Goal: Task Accomplishment & Management: Manage account settings

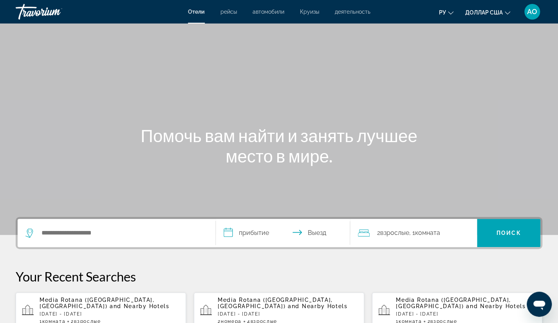
click at [532, 13] on font "АО" at bounding box center [532, 11] width 10 height 8
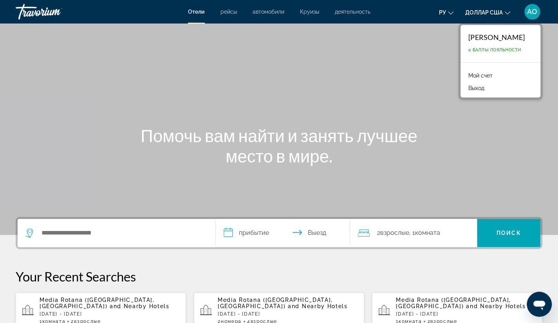
click at [480, 74] on font "Мой счет" at bounding box center [480, 75] width 24 height 6
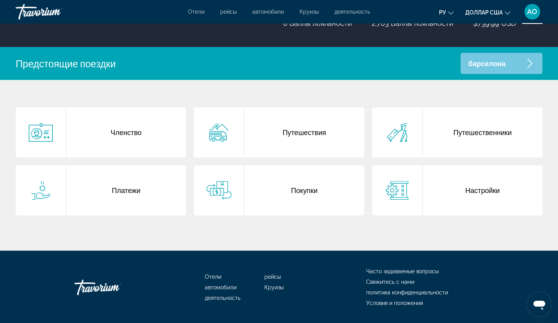
scroll to position [151, 0]
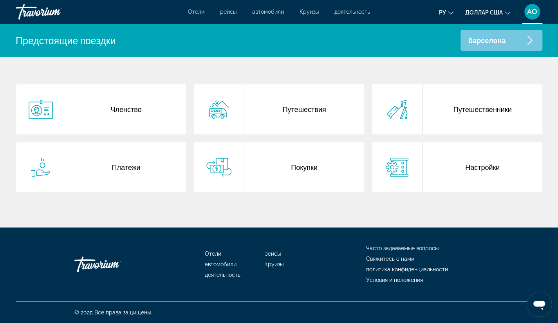
click at [297, 108] on div "Путешествия" at bounding box center [304, 109] width 120 height 50
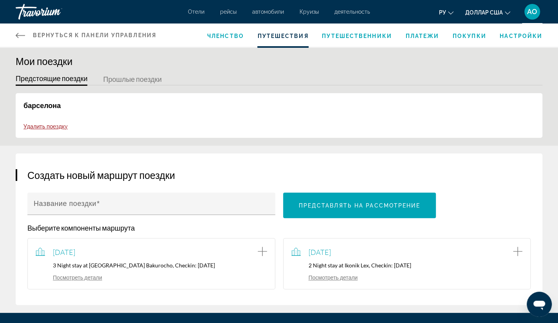
click at [347, 34] on span "Путешественники" at bounding box center [357, 36] width 70 height 6
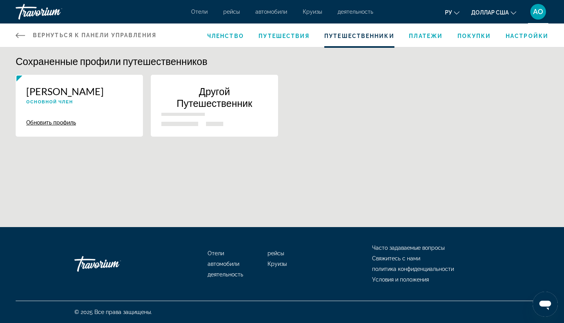
click at [430, 34] on span "Платежи" at bounding box center [426, 36] width 34 height 6
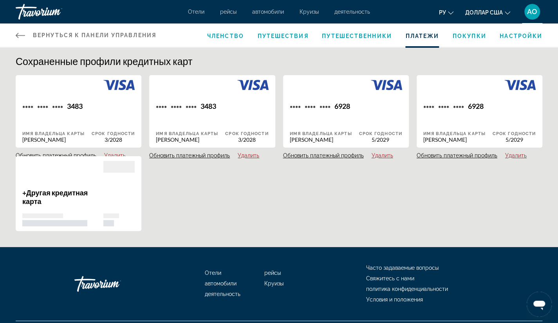
click at [475, 34] on span "Покупки" at bounding box center [469, 36] width 34 height 6
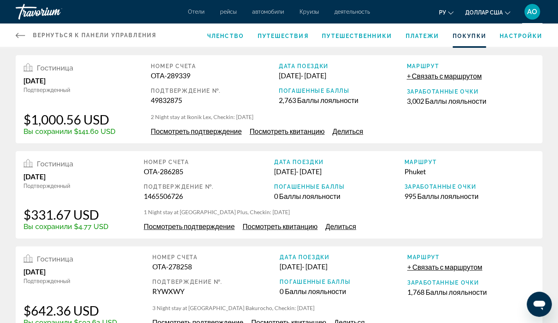
click at [223, 37] on span "Членство" at bounding box center [225, 36] width 37 height 6
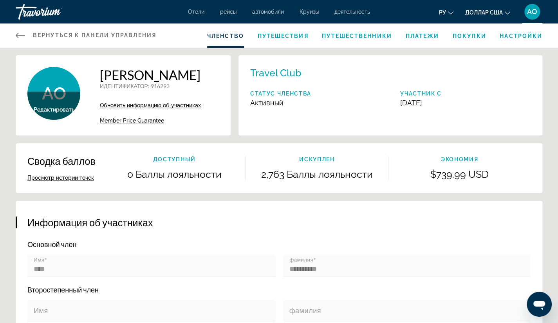
click at [23, 33] on icon "Основное содержание" at bounding box center [20, 35] width 9 height 9
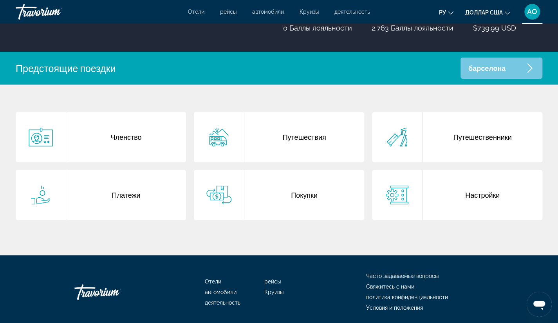
scroll to position [123, 0]
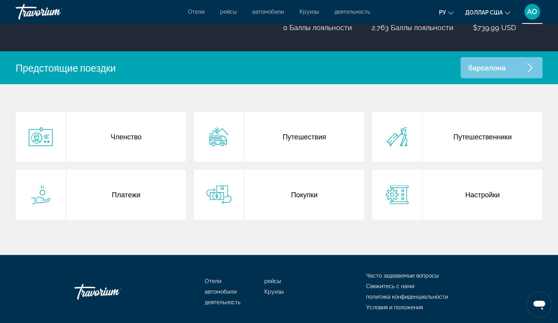
click at [302, 194] on div "Покупки" at bounding box center [304, 194] width 120 height 50
